Goal: Navigation & Orientation: Find specific page/section

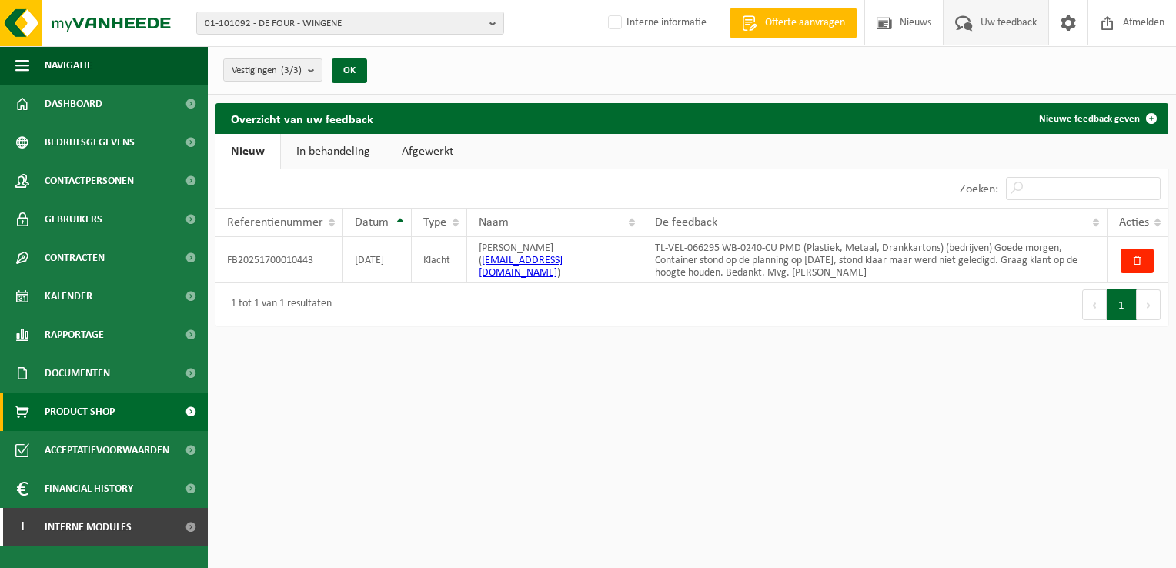
click at [102, 408] on span "Product Shop" at bounding box center [80, 411] width 70 height 38
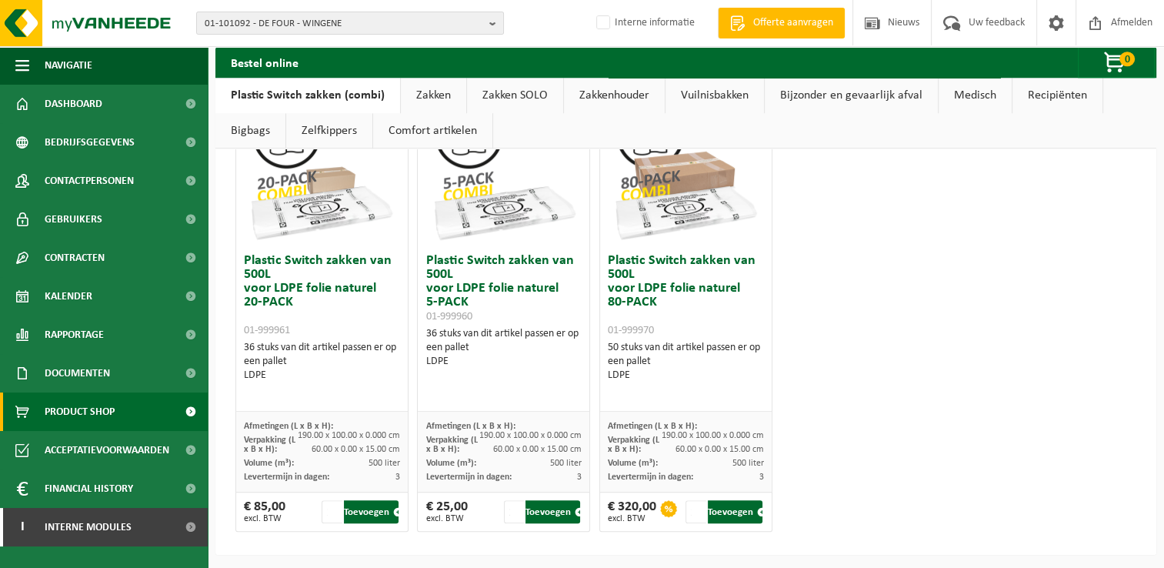
scroll to position [1076, 0]
click at [65, 105] on span "Dashboard" at bounding box center [74, 104] width 58 height 38
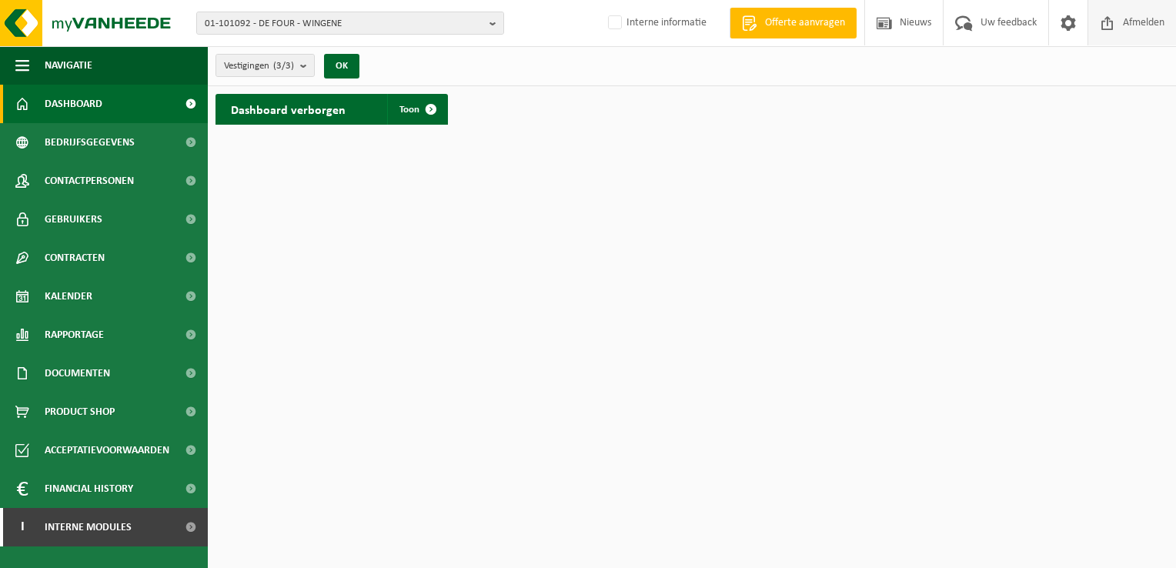
click at [1143, 21] on span "Afmelden" at bounding box center [1143, 22] width 49 height 45
